Goal: Task Accomplishment & Management: Use online tool/utility

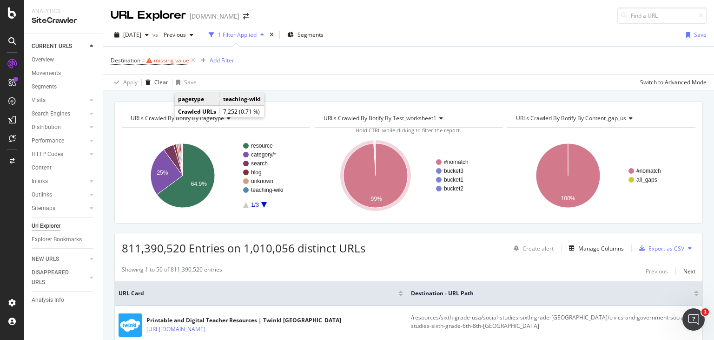
scroll to position [114, 0]
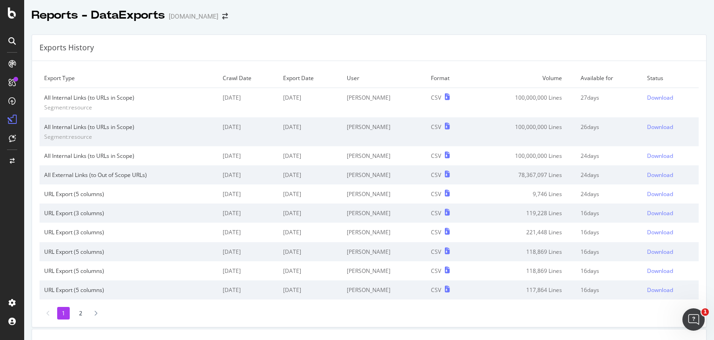
scroll to position [257, 0]
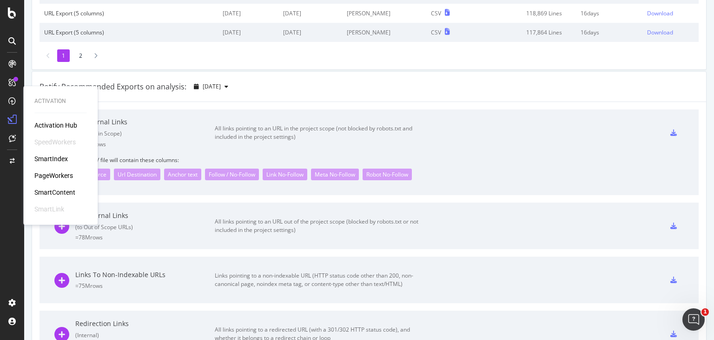
click at [63, 169] on div "Activation Hub SpeedWorkers SmartIndex PageWorkers SmartContent SmartLink" at bounding box center [60, 166] width 52 height 93
click at [63, 173] on div "PageWorkers" at bounding box center [53, 175] width 39 height 9
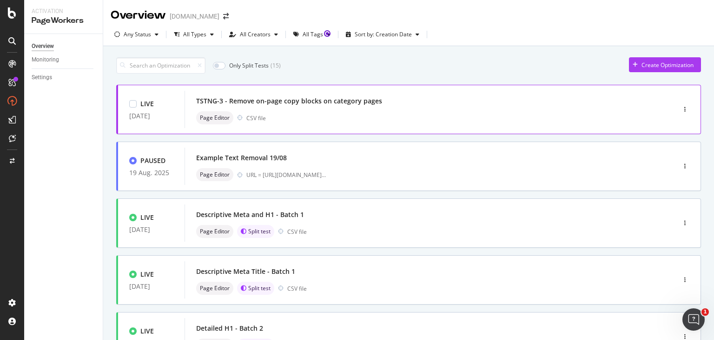
click at [349, 101] on div "TSTNG-3 - Remove on-page copy blocks on category pages" at bounding box center [289, 100] width 186 height 9
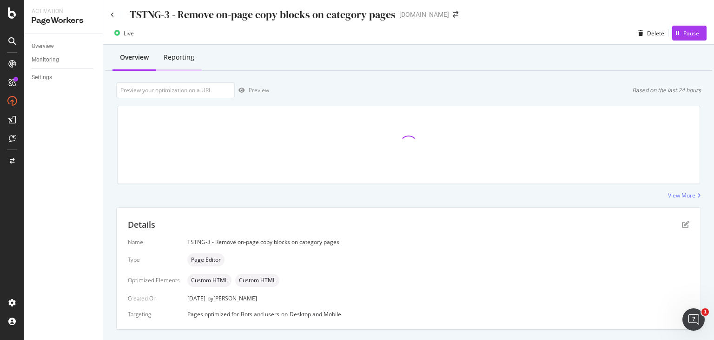
click at [190, 67] on div "Reporting" at bounding box center [179, 58] width 46 height 26
